Goal: Communication & Community: Answer question/provide support

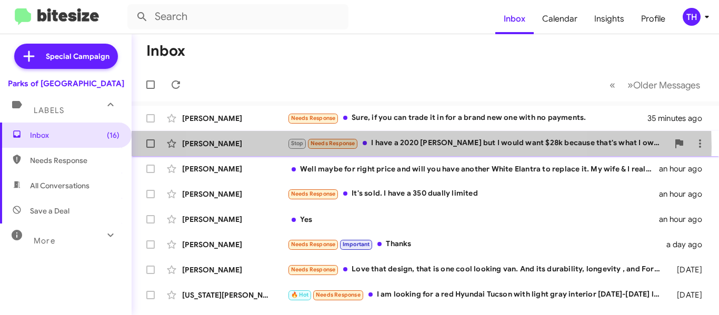
click at [382, 147] on div "Stop Needs Response I have a 2020 [PERSON_NAME] but I would want $28k because t…" at bounding box center [478, 143] width 381 height 12
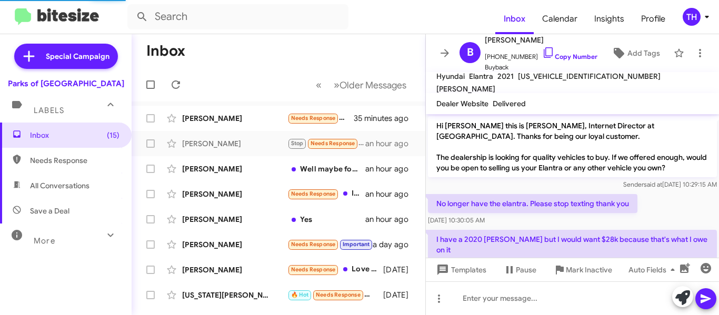
scroll to position [27, 0]
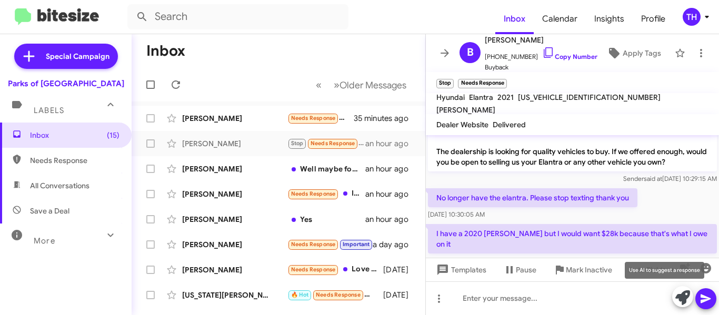
click at [680, 296] on icon at bounding box center [683, 298] width 15 height 15
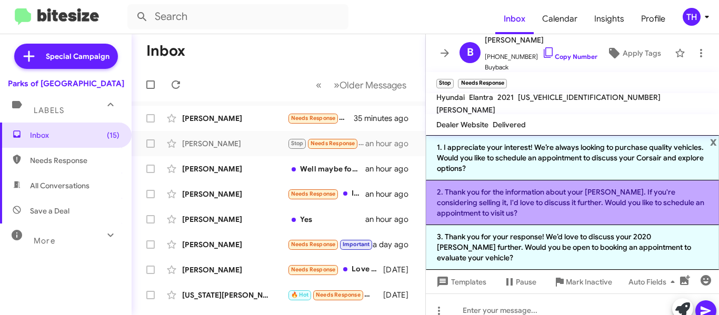
click at [567, 218] on li "2. Thank you for the information about your [PERSON_NAME]. If you're considerin…" at bounding box center [572, 203] width 293 height 45
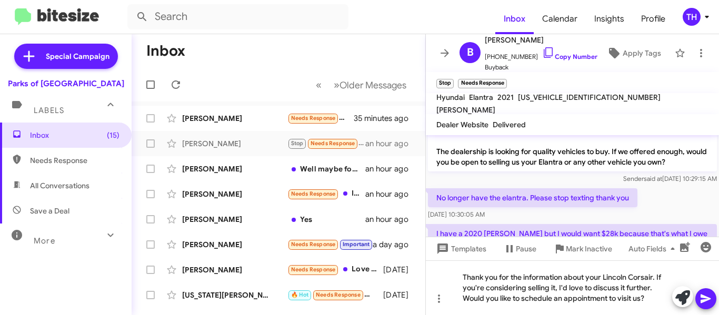
scroll to position [69, 0]
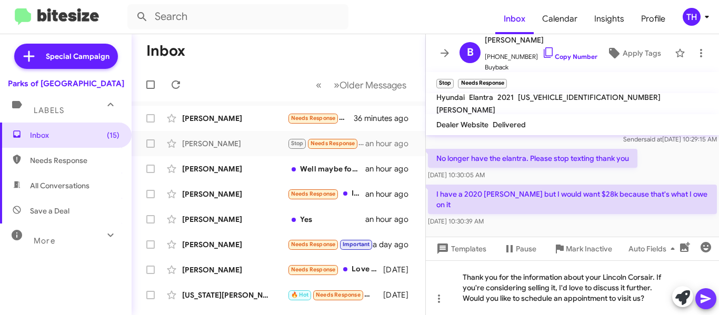
click at [699, 296] on button at bounding box center [706, 299] width 21 height 21
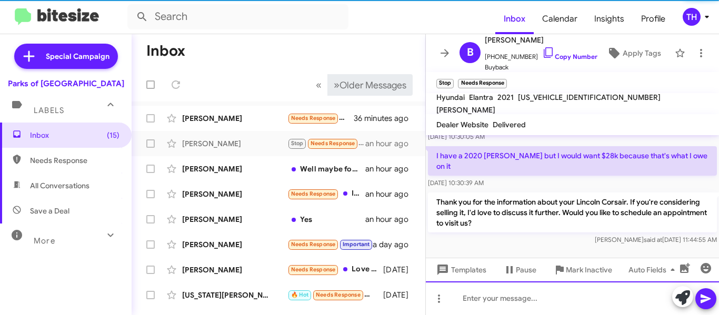
scroll to position [108, 0]
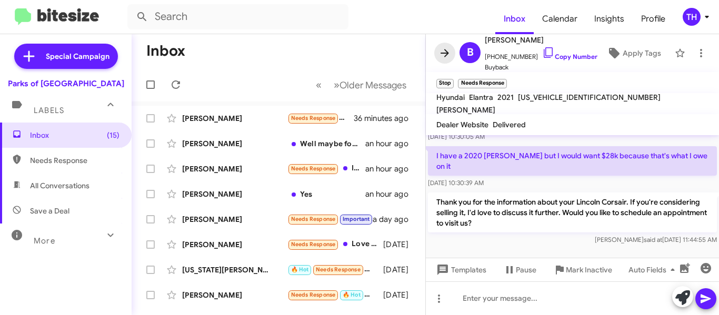
click at [447, 58] on icon at bounding box center [445, 53] width 13 height 13
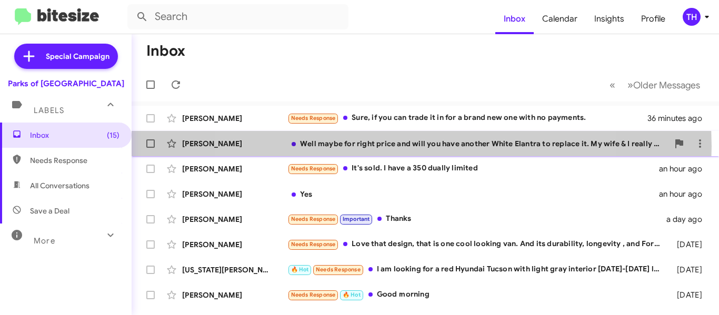
click at [397, 146] on div "Well maybe for right price and will you have another White Elantra to replace i…" at bounding box center [478, 143] width 381 height 11
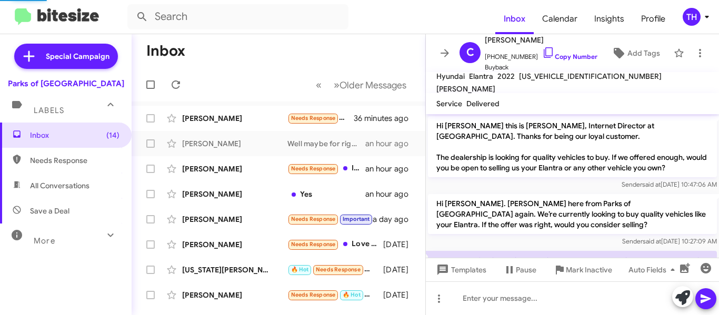
scroll to position [48, 0]
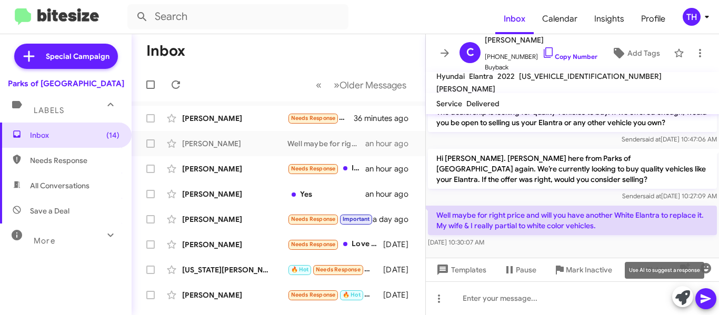
click at [679, 292] on icon at bounding box center [683, 298] width 15 height 15
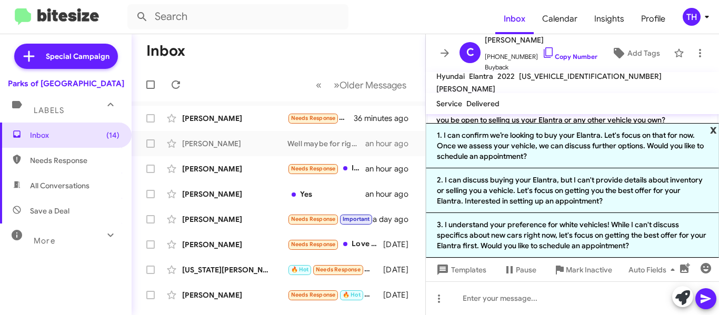
click at [712, 128] on span "x" at bounding box center [713, 129] width 7 height 13
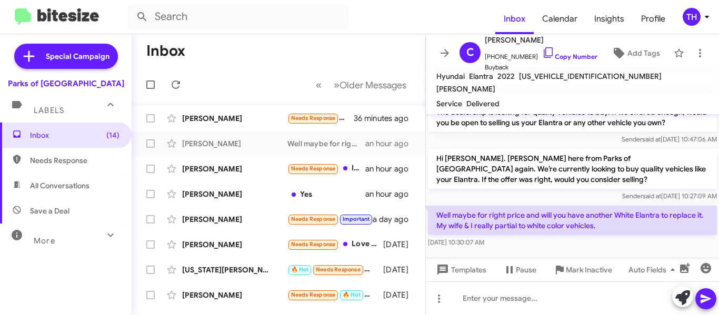
click at [441, 54] on icon at bounding box center [445, 53] width 13 height 13
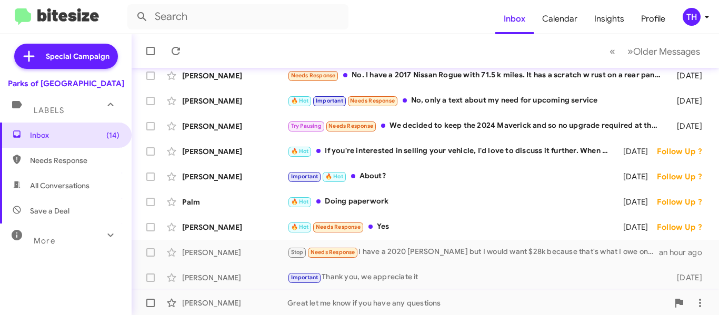
scroll to position [263, 0]
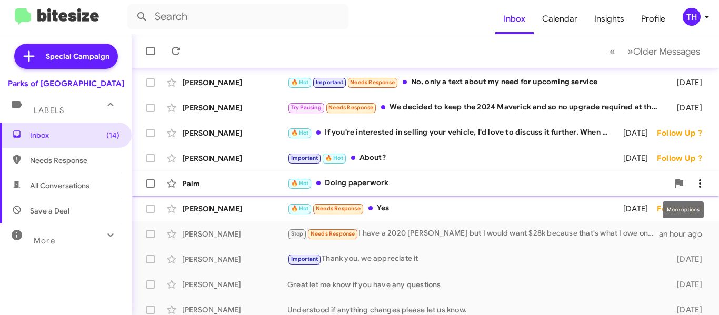
click at [694, 180] on icon at bounding box center [700, 183] width 13 height 13
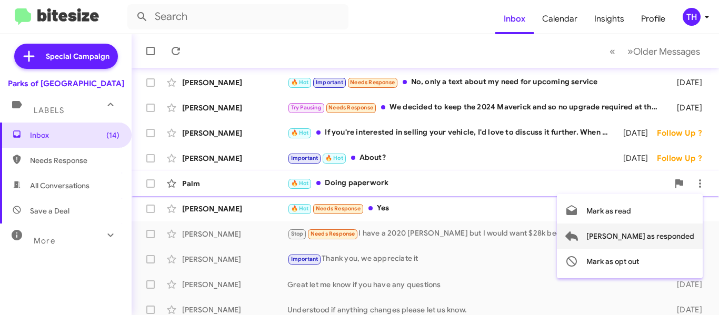
click at [650, 231] on span "[PERSON_NAME] as responded" at bounding box center [641, 236] width 108 height 25
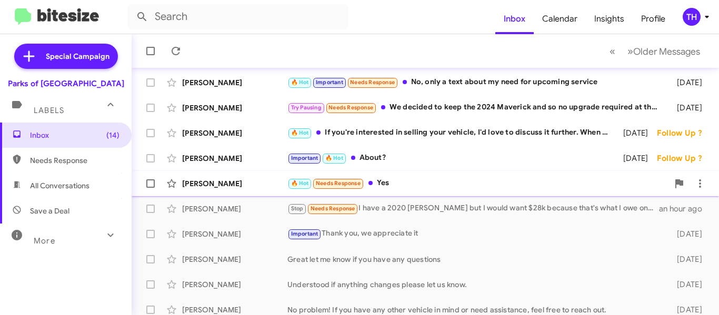
click at [500, 186] on div "🔥 Hot Needs Response Yes" at bounding box center [478, 183] width 381 height 12
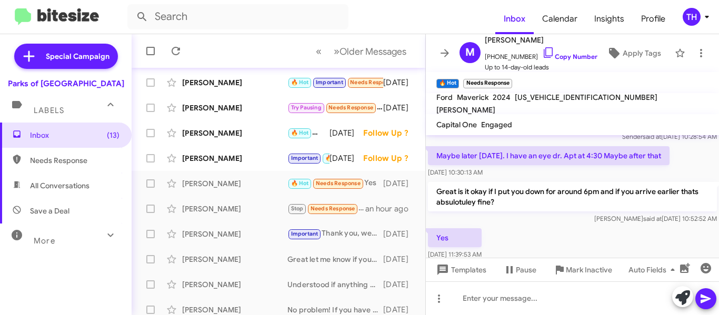
scroll to position [55, 0]
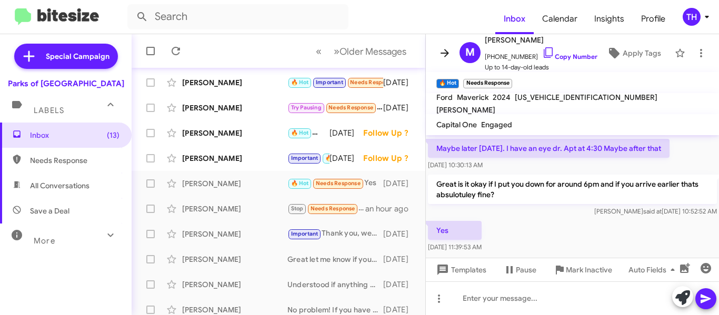
click at [439, 58] on icon at bounding box center [445, 53] width 13 height 13
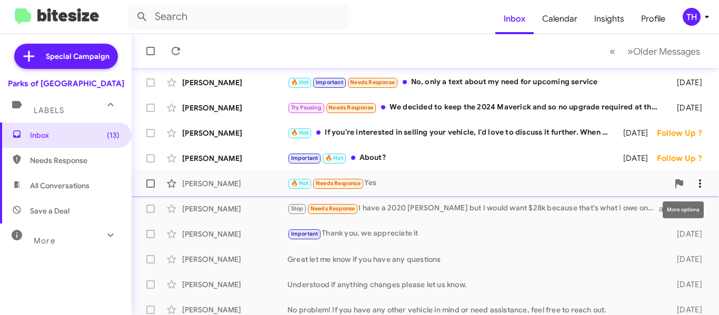
click at [694, 187] on icon at bounding box center [700, 183] width 13 height 13
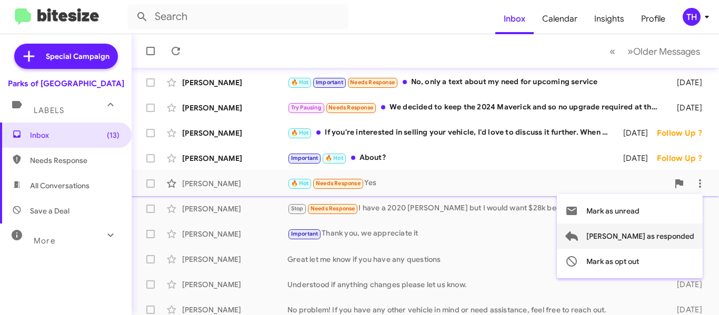
click at [658, 232] on span "[PERSON_NAME] as responded" at bounding box center [641, 236] width 108 height 25
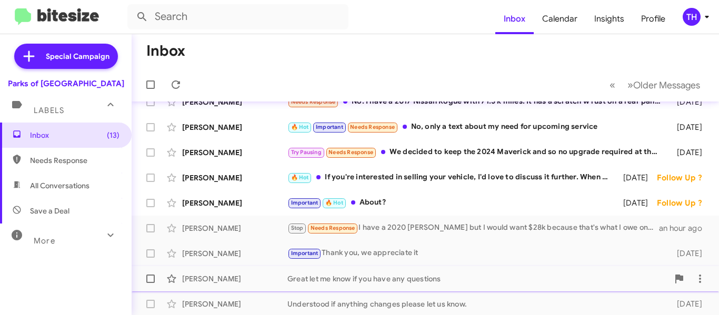
scroll to position [193, 0]
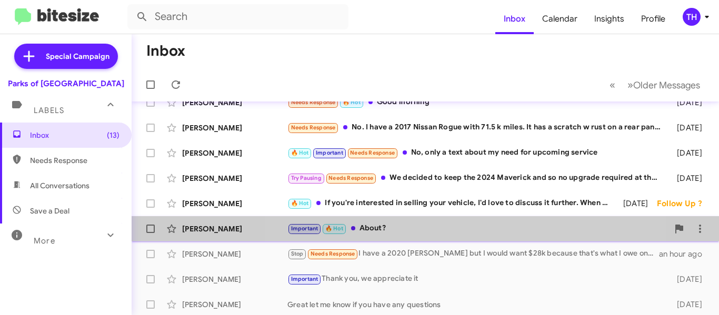
click at [441, 226] on div "Important 🔥 Hot About?" at bounding box center [478, 229] width 381 height 12
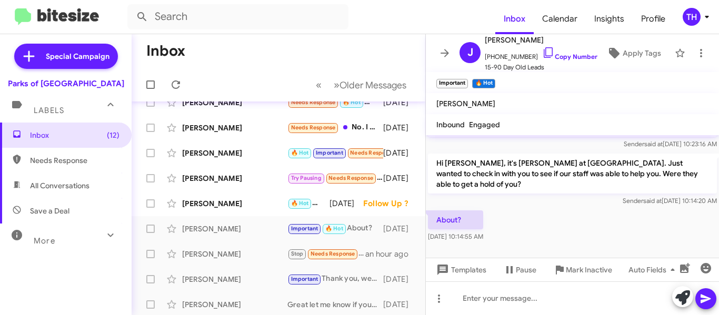
scroll to position [257, 0]
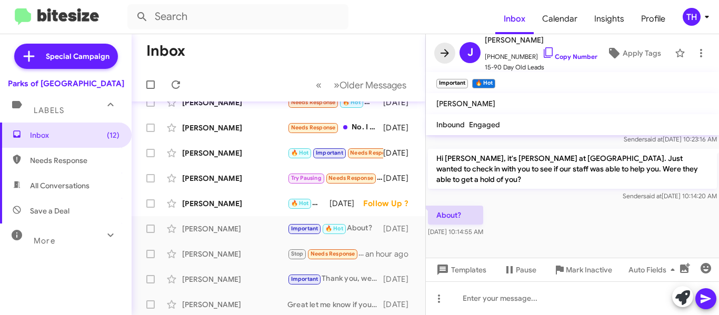
click at [446, 60] on button at bounding box center [444, 53] width 21 height 21
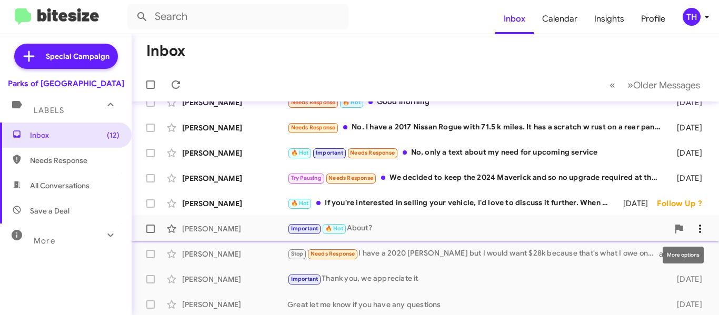
click at [690, 227] on span at bounding box center [700, 229] width 21 height 13
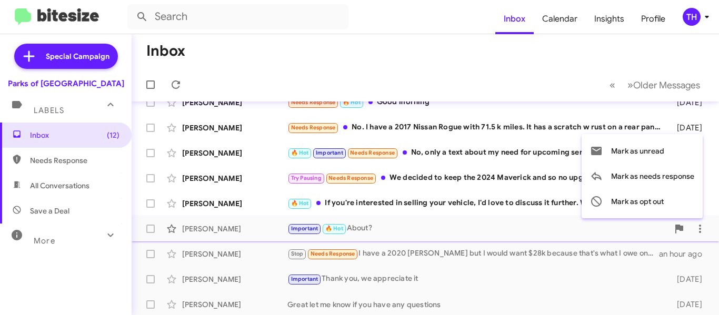
click at [429, 220] on div at bounding box center [359, 157] width 719 height 315
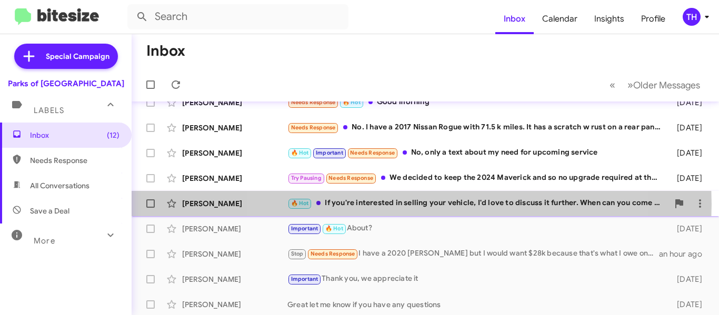
click at [412, 204] on div "🔥 Hot If you're interested in selling your vehicle, I'd love to discuss it furt…" at bounding box center [478, 203] width 381 height 12
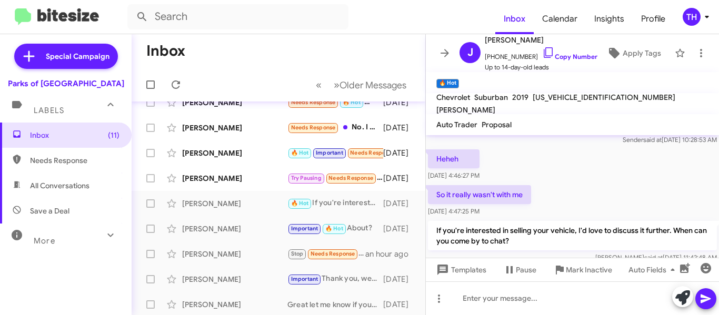
scroll to position [66, 0]
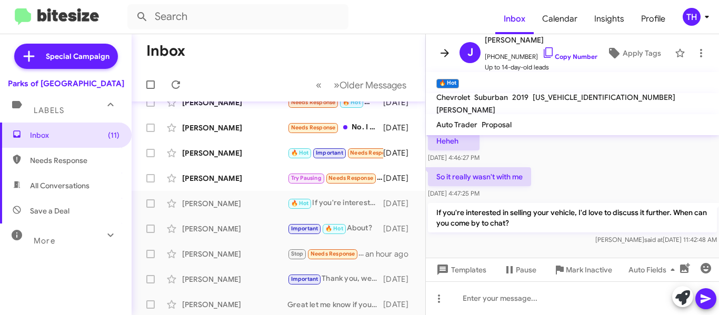
click at [438, 55] on span at bounding box center [444, 53] width 21 height 13
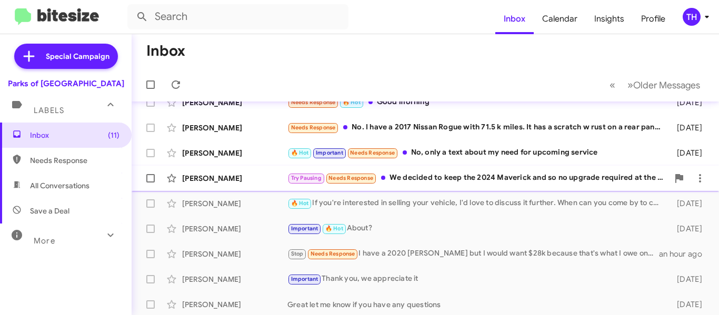
click at [503, 183] on div "Try Pausing Needs Response We decided to keep the 2024 Maverick and so no upgra…" at bounding box center [478, 178] width 381 height 12
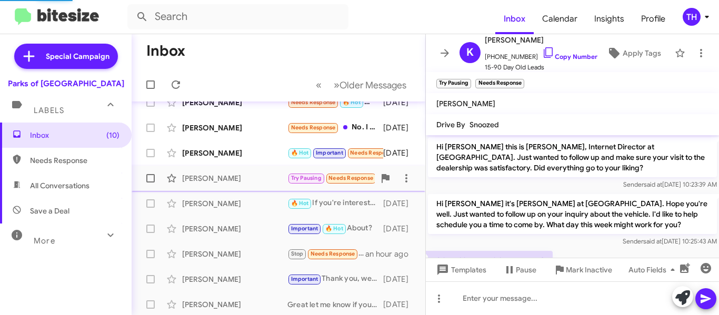
scroll to position [541, 0]
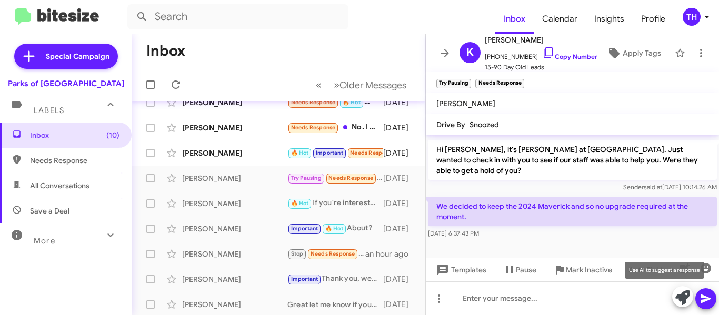
click at [679, 294] on icon at bounding box center [683, 298] width 15 height 15
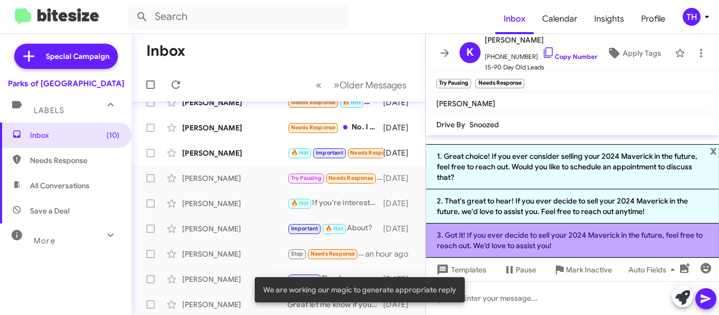
click at [487, 235] on li "3. Got it! If you ever decide to sell your 2024 Maverick in the future, feel fr…" at bounding box center [572, 241] width 293 height 34
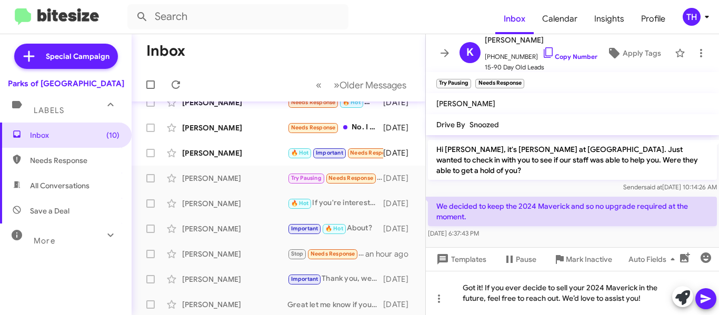
click at [703, 298] on icon at bounding box center [706, 299] width 10 height 9
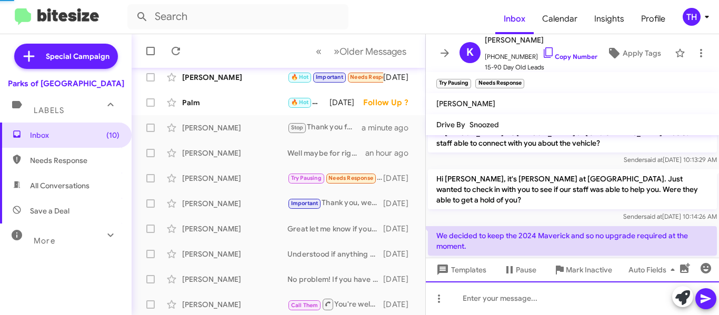
scroll to position [611, 0]
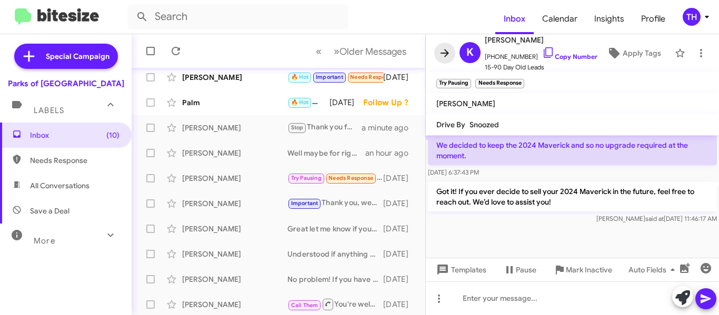
click at [443, 54] on icon at bounding box center [445, 53] width 8 height 8
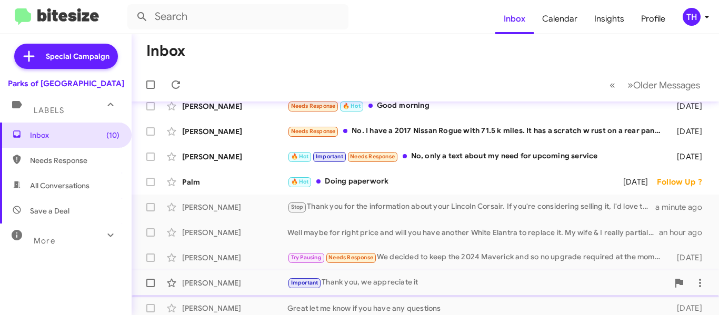
scroll to position [138, 0]
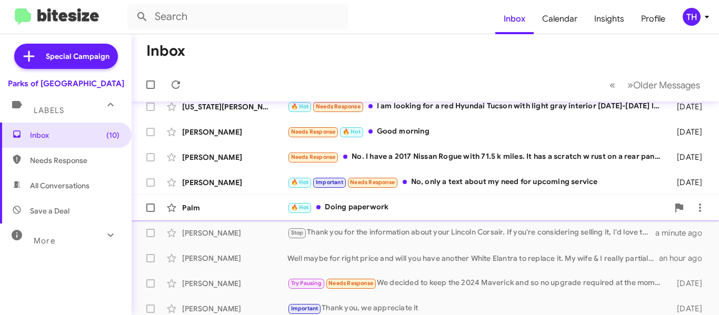
click at [452, 204] on div "🔥 Hot Doing paperwork" at bounding box center [478, 208] width 381 height 12
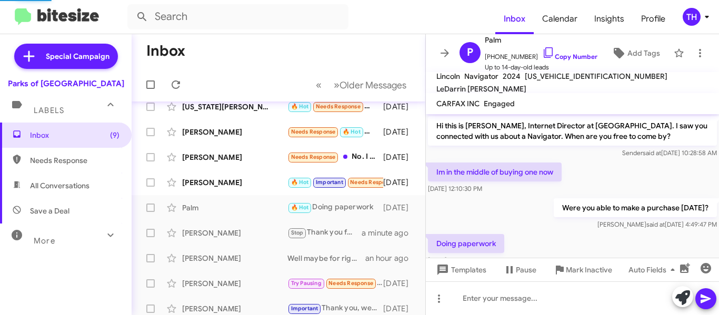
scroll to position [24, 0]
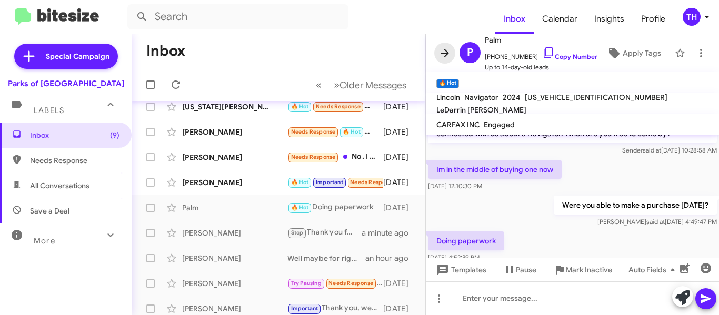
click at [449, 55] on icon at bounding box center [445, 53] width 13 height 13
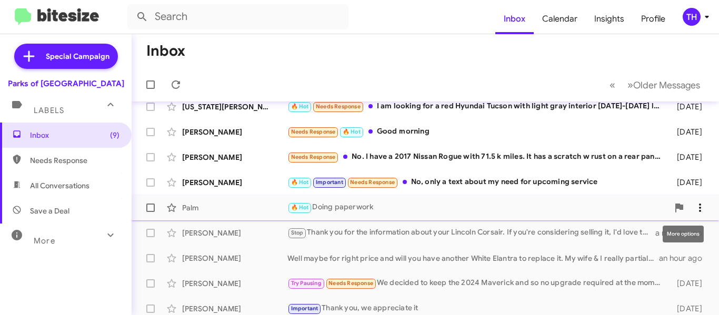
click at [699, 211] on icon at bounding box center [700, 208] width 2 height 8
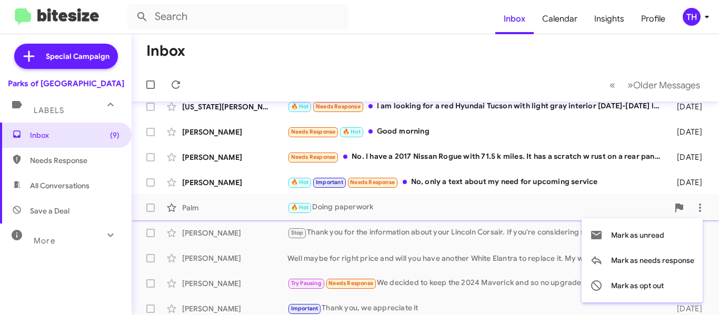
click at [464, 210] on div at bounding box center [359, 157] width 719 height 315
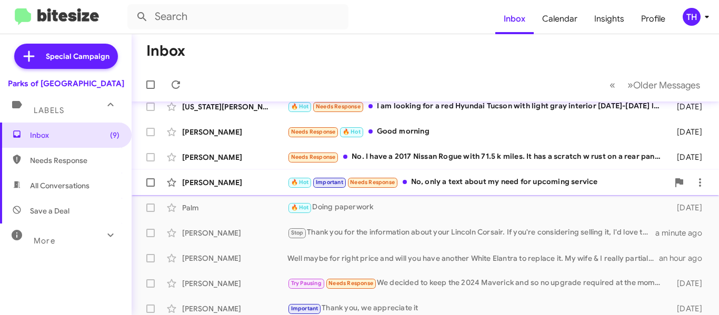
click at [471, 186] on div "🔥 Hot Important Needs Response No, only a text about my need for upcoming servi…" at bounding box center [478, 182] width 381 height 12
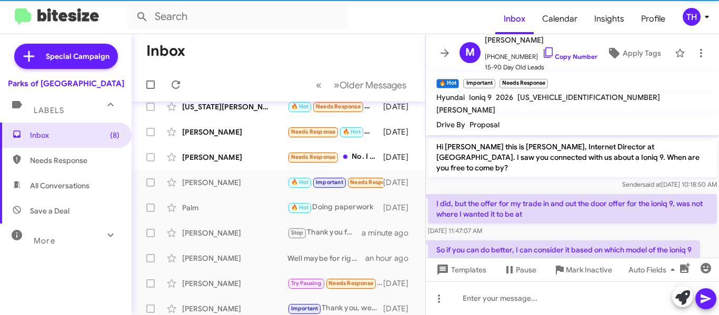
scroll to position [768, 0]
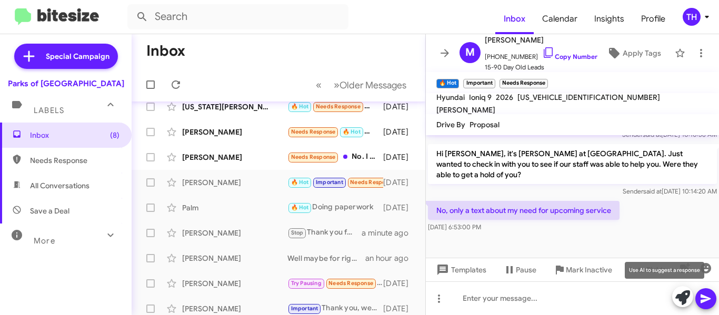
click at [673, 298] on button at bounding box center [682, 296] width 21 height 21
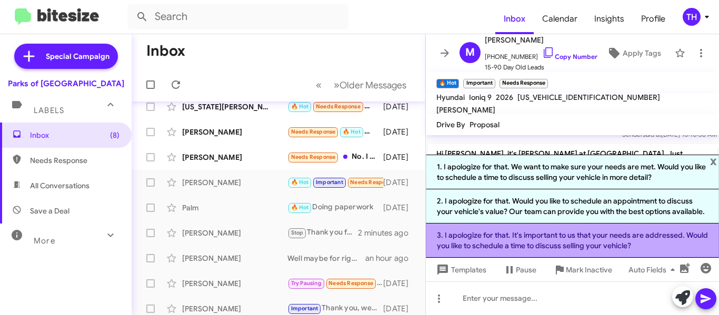
click at [468, 236] on li "3. I apologize for that. It's important to us that your needs are addressed. Wo…" at bounding box center [572, 241] width 293 height 34
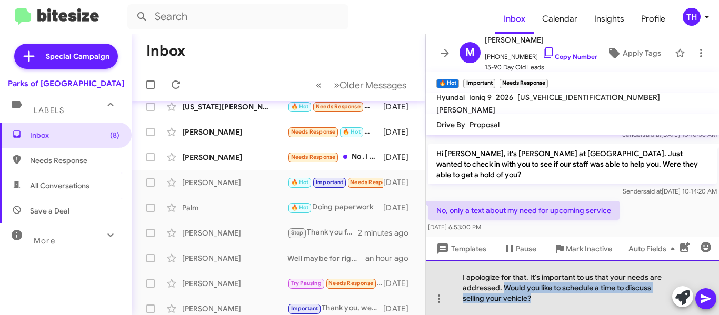
drag, startPoint x: 555, startPoint y: 310, endPoint x: 504, endPoint y: 289, distance: 55.0
click at [504, 289] on div "I apologize for that. It's important to us that your needs are addressed. Would…" at bounding box center [572, 288] width 293 height 55
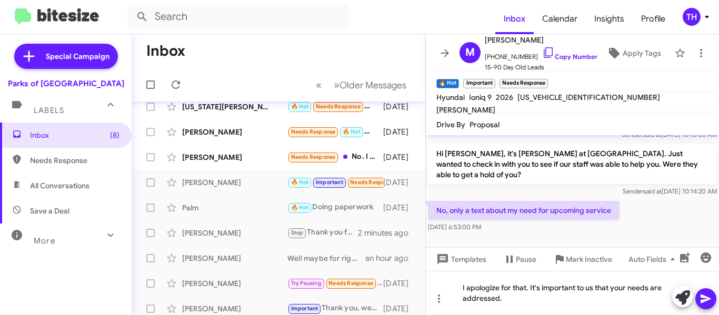
click at [707, 298] on icon at bounding box center [706, 299] width 10 height 9
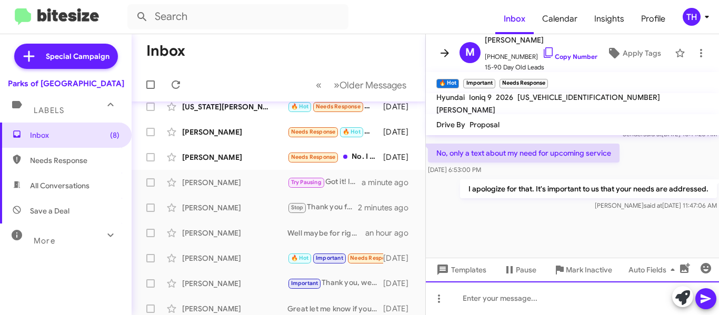
scroll to position [829, 0]
click at [444, 55] on icon at bounding box center [445, 53] width 13 height 13
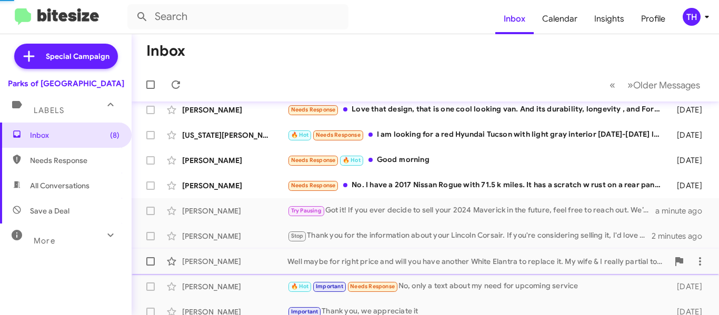
scroll to position [85, 0]
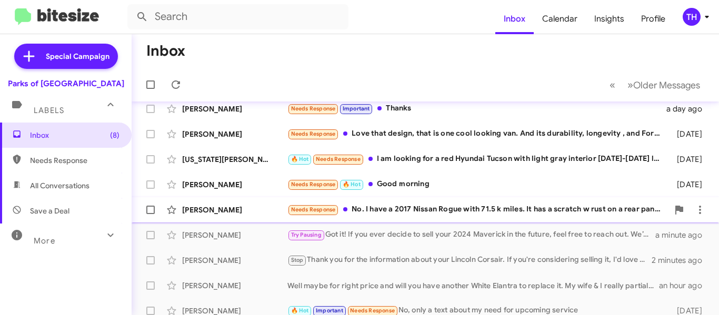
click at [451, 209] on div "Needs Response No. I have a 2017 Nissan Rogue with 71.5 k miles. It has a scrat…" at bounding box center [478, 210] width 381 height 12
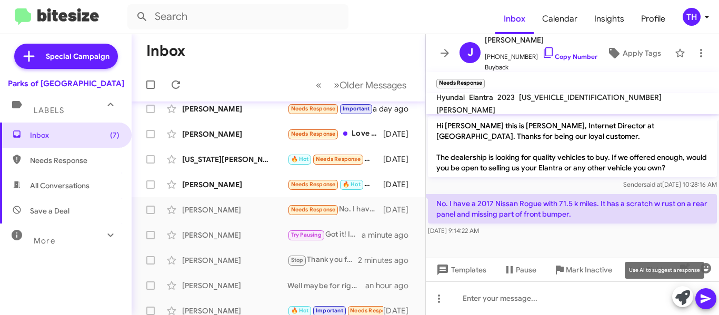
click at [681, 293] on icon at bounding box center [683, 298] width 15 height 15
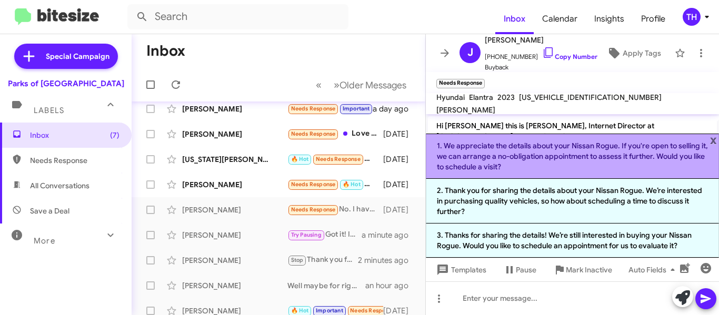
click at [515, 149] on li "1. We appreciate the details about your Nissan Rogue. If you're open to selling…" at bounding box center [572, 156] width 293 height 45
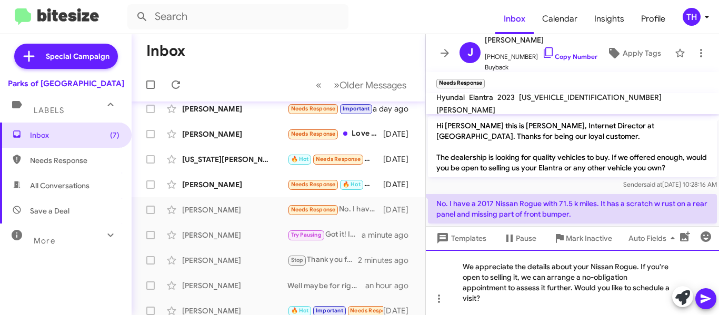
click at [522, 299] on div "We appreciate the details about your Nissan Rogue. If you're open to selling it…" at bounding box center [572, 282] width 293 height 65
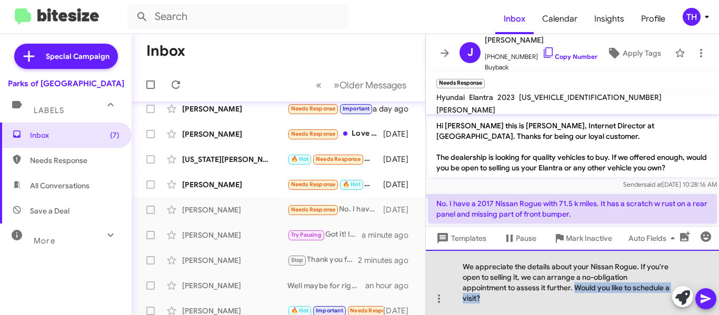
drag, startPoint x: 522, startPoint y: 299, endPoint x: 577, endPoint y: 285, distance: 55.9
click at [577, 285] on div "We appreciate the details about your Nissan Rogue. If you're open to selling it…" at bounding box center [572, 282] width 293 height 65
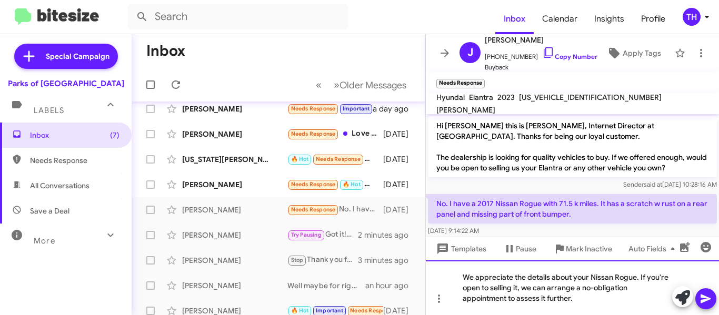
click at [672, 279] on div "We appreciate the details about your Nissan Rogue. If you're open to selling it…" at bounding box center [572, 288] width 293 height 55
click at [624, 303] on div "We appreciate the details about your Nissan Rogue. If you're ever open to selli…" at bounding box center [572, 288] width 293 height 55
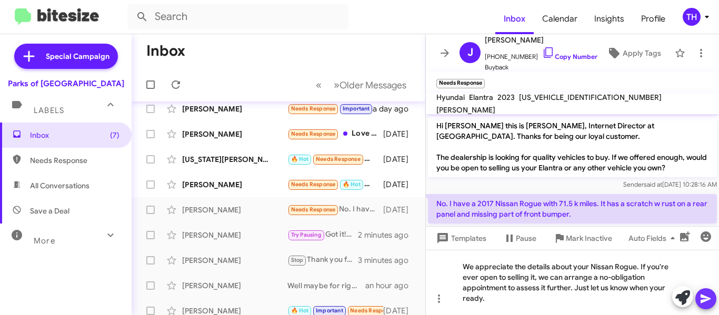
click at [702, 293] on icon at bounding box center [706, 299] width 13 height 13
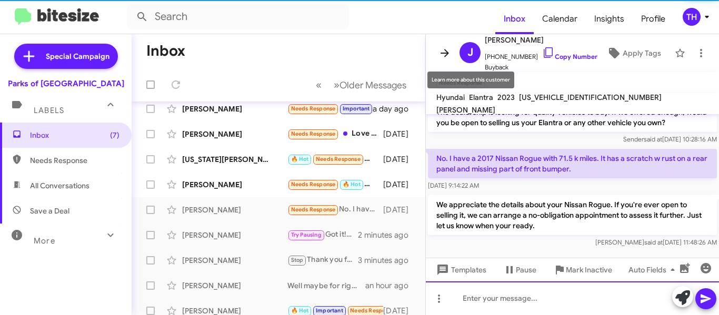
scroll to position [48, 0]
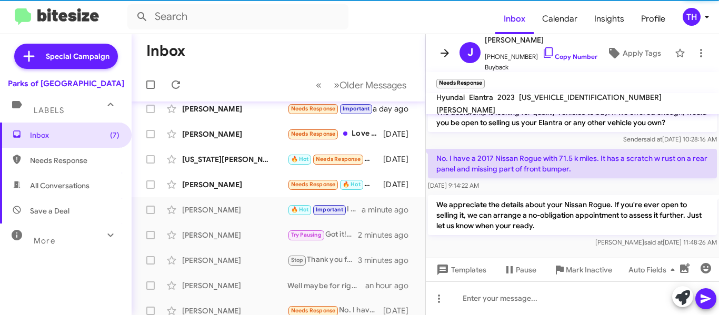
click at [444, 52] on icon at bounding box center [445, 53] width 13 height 13
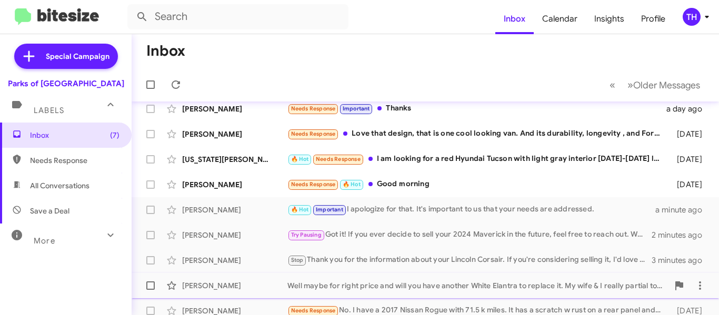
scroll to position [33, 0]
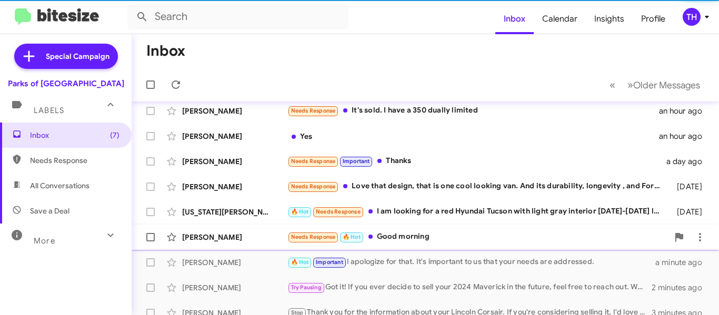
click at [463, 244] on div "[PERSON_NAME] Needs Response 🔥 Hot Good morning [DATE]" at bounding box center [425, 237] width 571 height 21
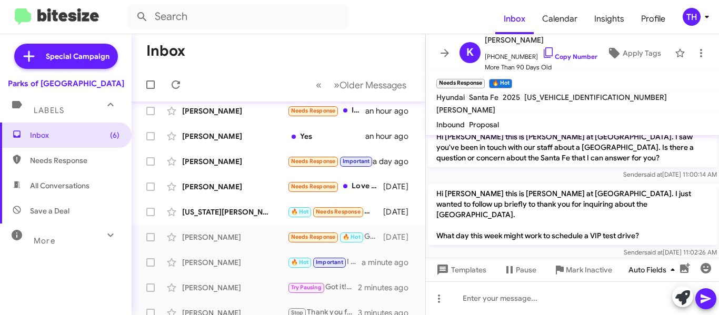
scroll to position [116, 0]
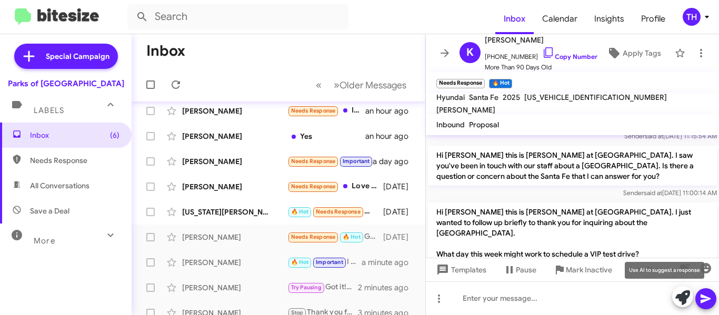
click at [683, 294] on icon at bounding box center [683, 298] width 15 height 15
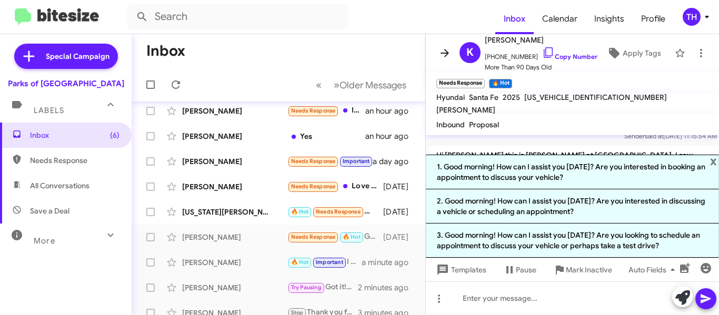
click at [444, 47] on icon at bounding box center [445, 53] width 13 height 13
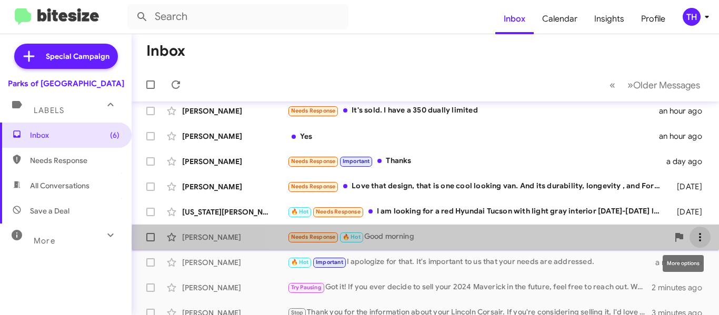
click at [694, 241] on icon at bounding box center [700, 237] width 13 height 13
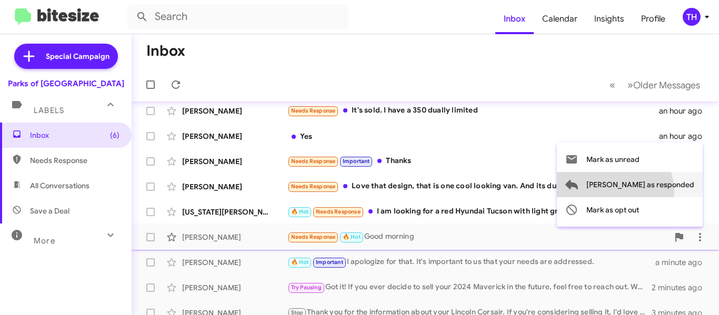
click at [657, 192] on span "[PERSON_NAME] as responded" at bounding box center [641, 184] width 108 height 25
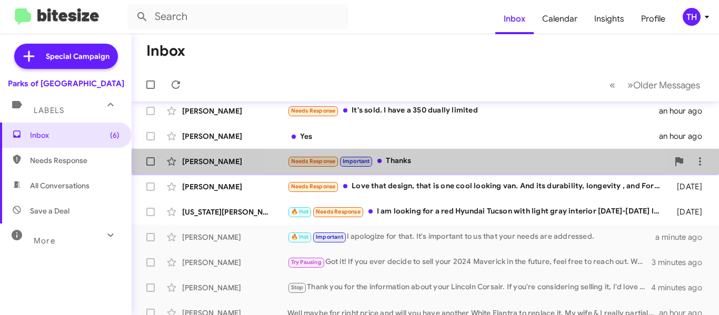
click at [453, 166] on div "Needs Response Important Thanks" at bounding box center [478, 161] width 381 height 12
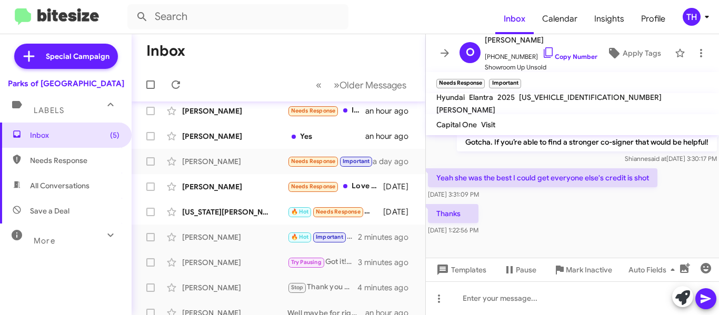
scroll to position [506, 0]
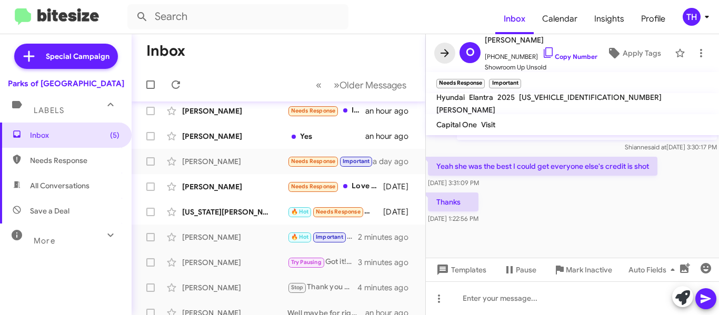
click at [449, 57] on icon at bounding box center [445, 53] width 13 height 13
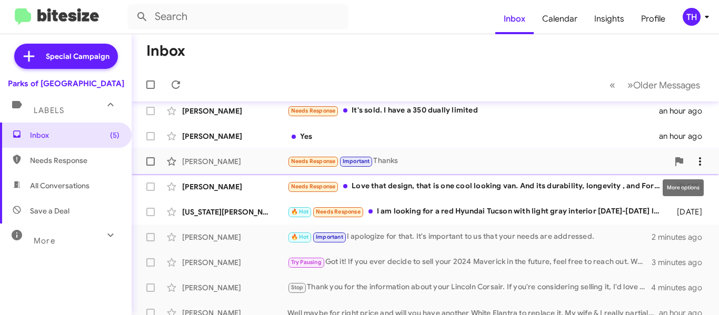
click at [694, 158] on icon at bounding box center [700, 161] width 13 height 13
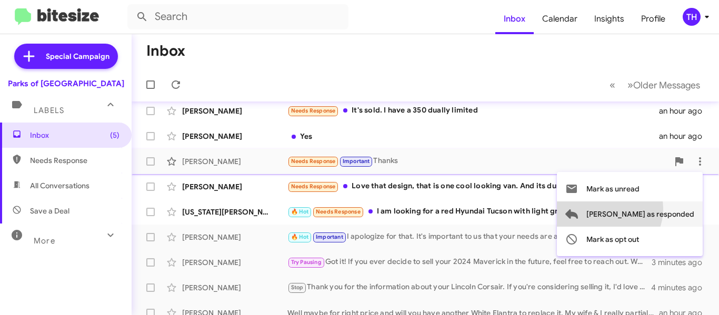
click at [647, 209] on span "[PERSON_NAME] as responded" at bounding box center [641, 214] width 108 height 25
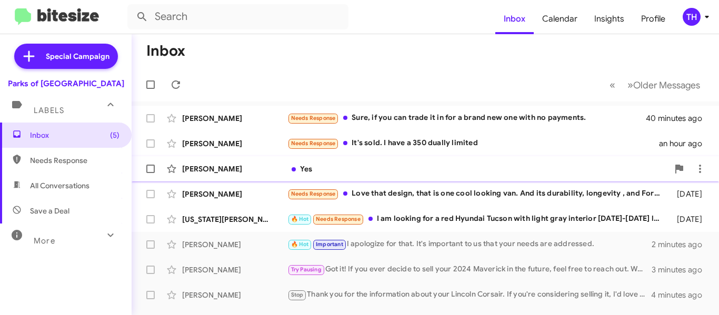
click at [383, 171] on div "Yes" at bounding box center [478, 169] width 381 height 11
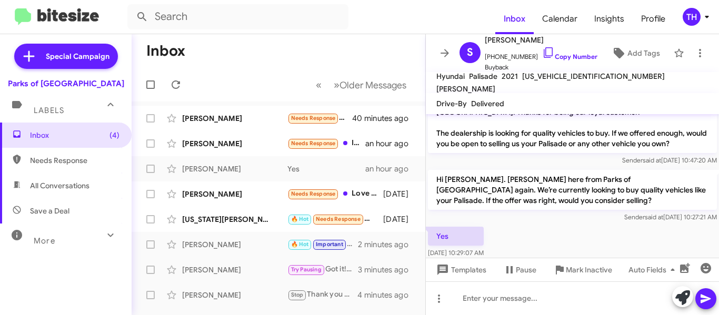
scroll to position [37, 0]
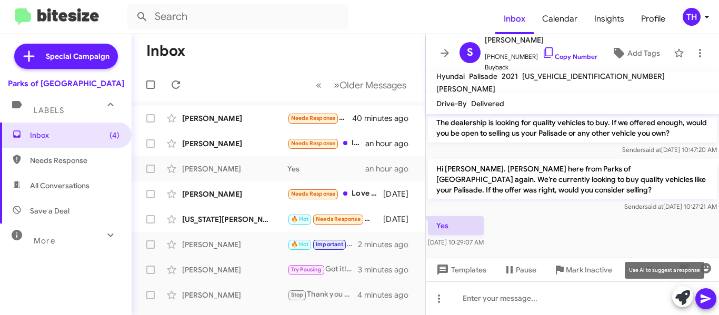
click at [676, 296] on icon at bounding box center [683, 298] width 15 height 15
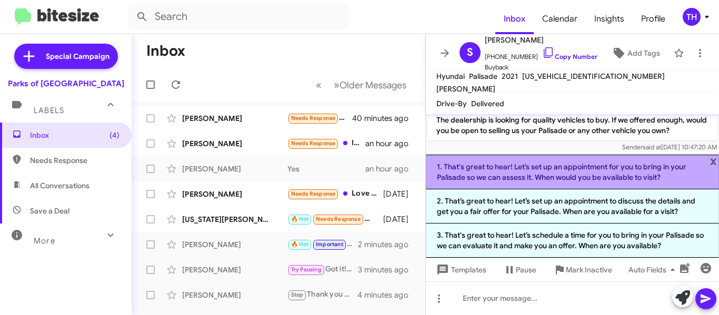
click at [488, 174] on li "1. That's great to hear! Let’s set up an appointment for you to bring in your P…" at bounding box center [572, 172] width 293 height 35
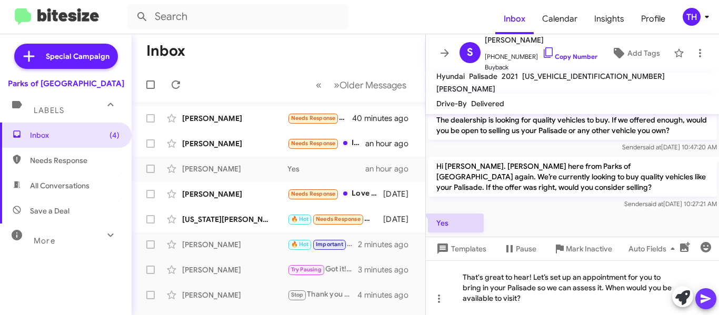
click at [709, 299] on icon at bounding box center [706, 299] width 10 height 9
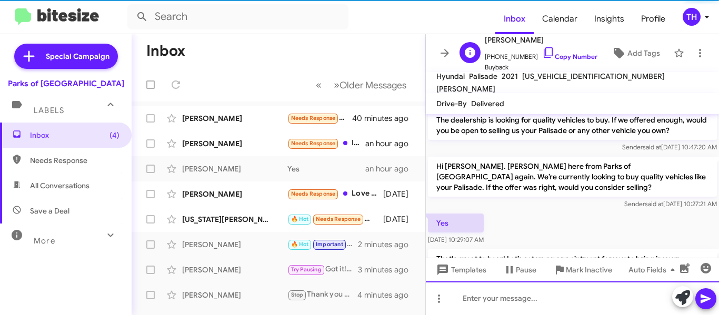
scroll to position [87, 0]
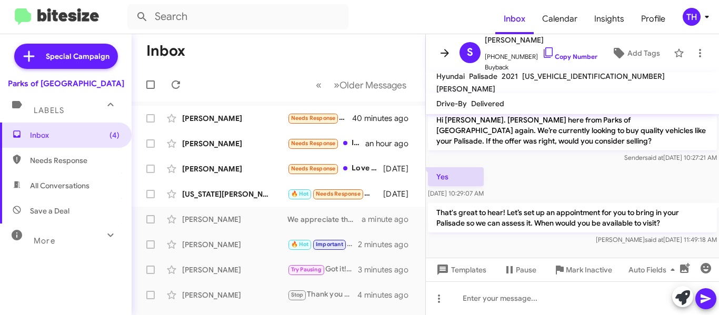
click at [443, 50] on icon at bounding box center [445, 53] width 13 height 13
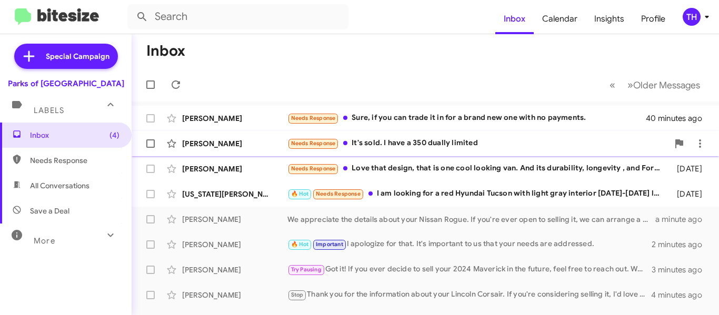
click at [490, 146] on div "Needs Response It's sold. I have a 350 dually limited" at bounding box center [478, 143] width 381 height 12
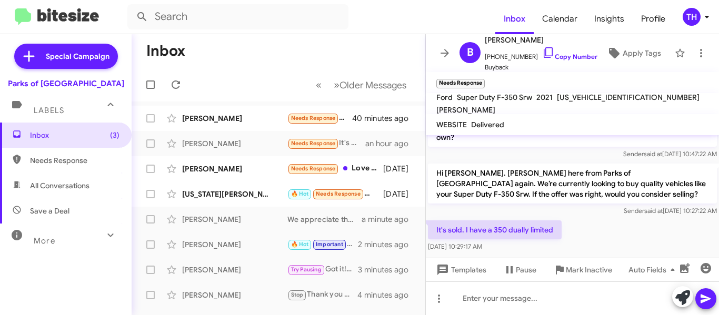
scroll to position [69, 0]
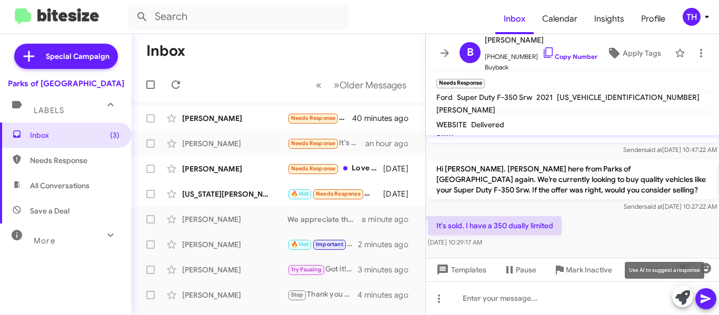
click at [680, 293] on icon at bounding box center [683, 298] width 15 height 15
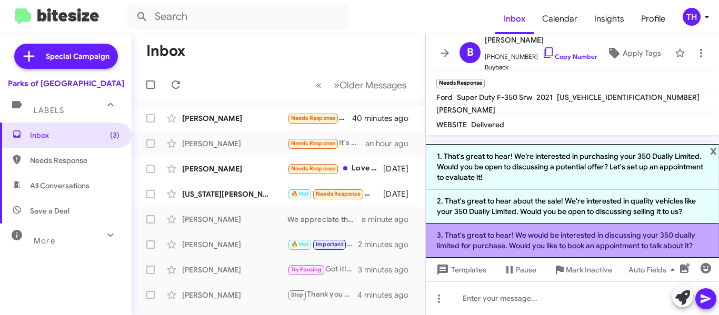
click at [515, 226] on li "3. That's great to hear! We would be interested in discussing your 350 dually l…" at bounding box center [572, 241] width 293 height 34
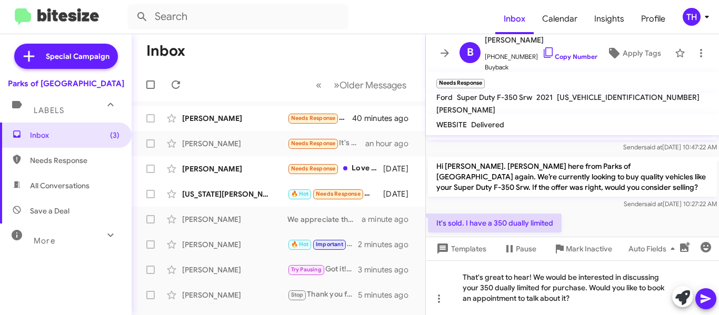
click at [701, 300] on icon at bounding box center [706, 299] width 13 height 13
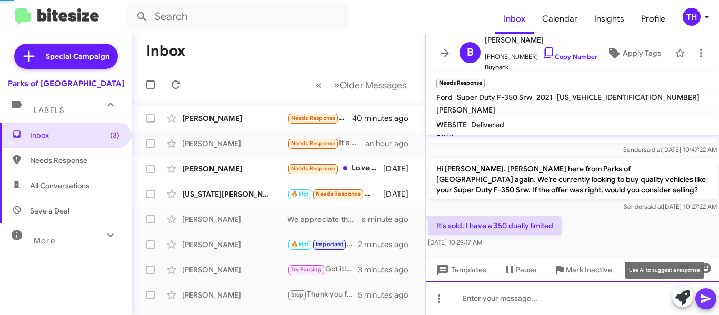
scroll to position [0, 0]
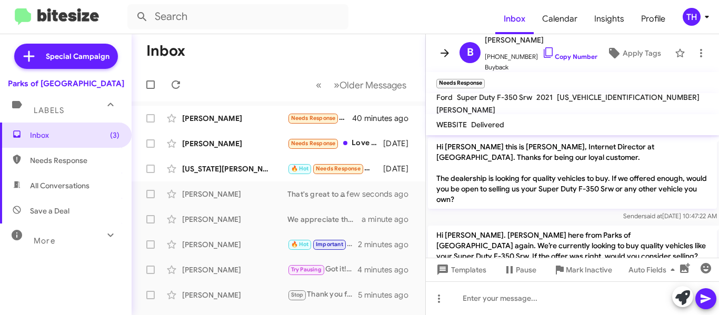
click at [449, 57] on icon at bounding box center [445, 53] width 13 height 13
